Goal: Navigation & Orientation: Find specific page/section

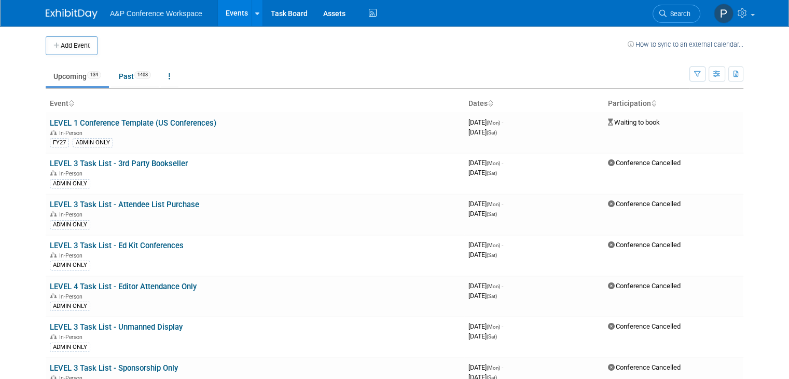
drag, startPoint x: 320, startPoint y: 49, endPoint x: 309, endPoint y: 18, distance: 33.0
click at [320, 47] on td at bounding box center [363, 45] width 530 height 19
click at [331, 9] on link "Assets" at bounding box center [335, 13] width 38 height 26
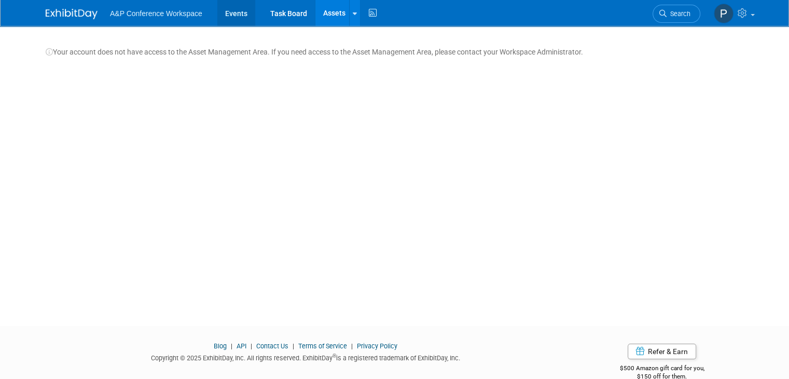
click at [235, 20] on link "Events" at bounding box center [236, 13] width 38 height 26
